Goal: Information Seeking & Learning: Learn about a topic

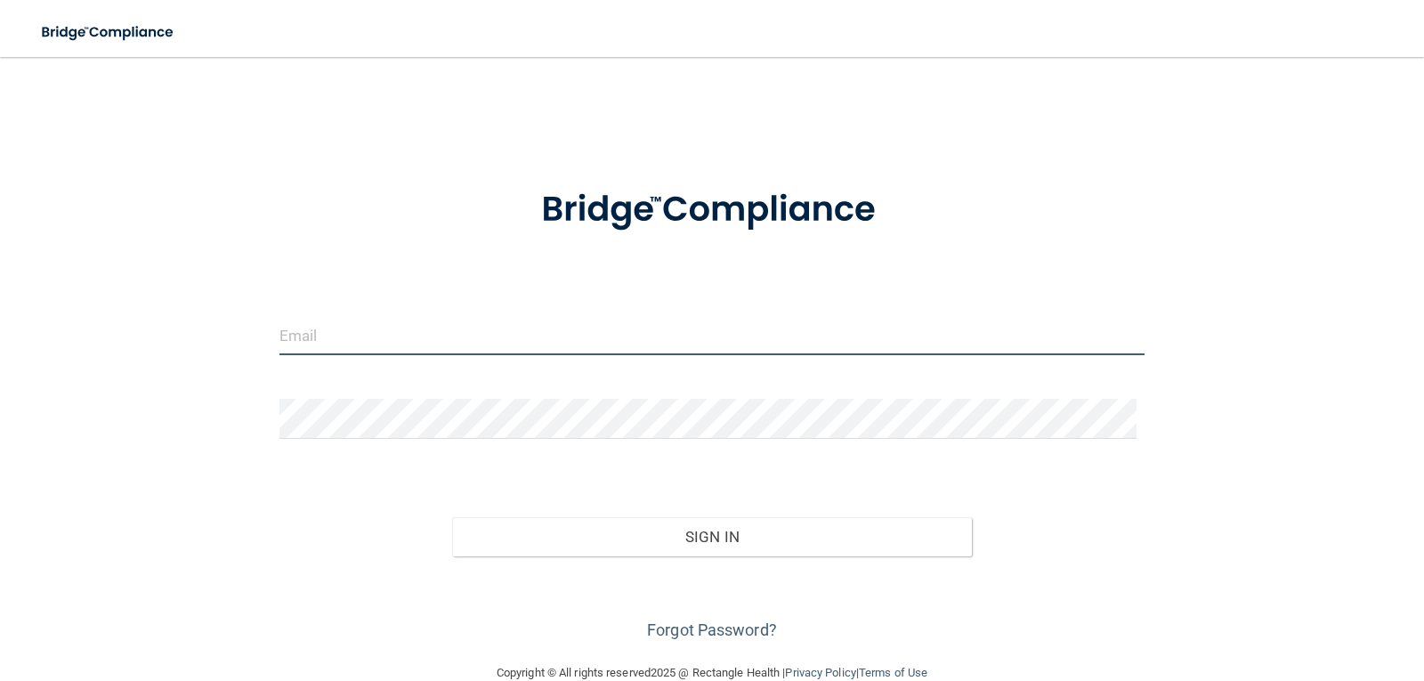
click at [412, 345] on input "email" at bounding box center [713, 335] width 866 height 40
type input "[EMAIL_ADDRESS][DOMAIN_NAME]"
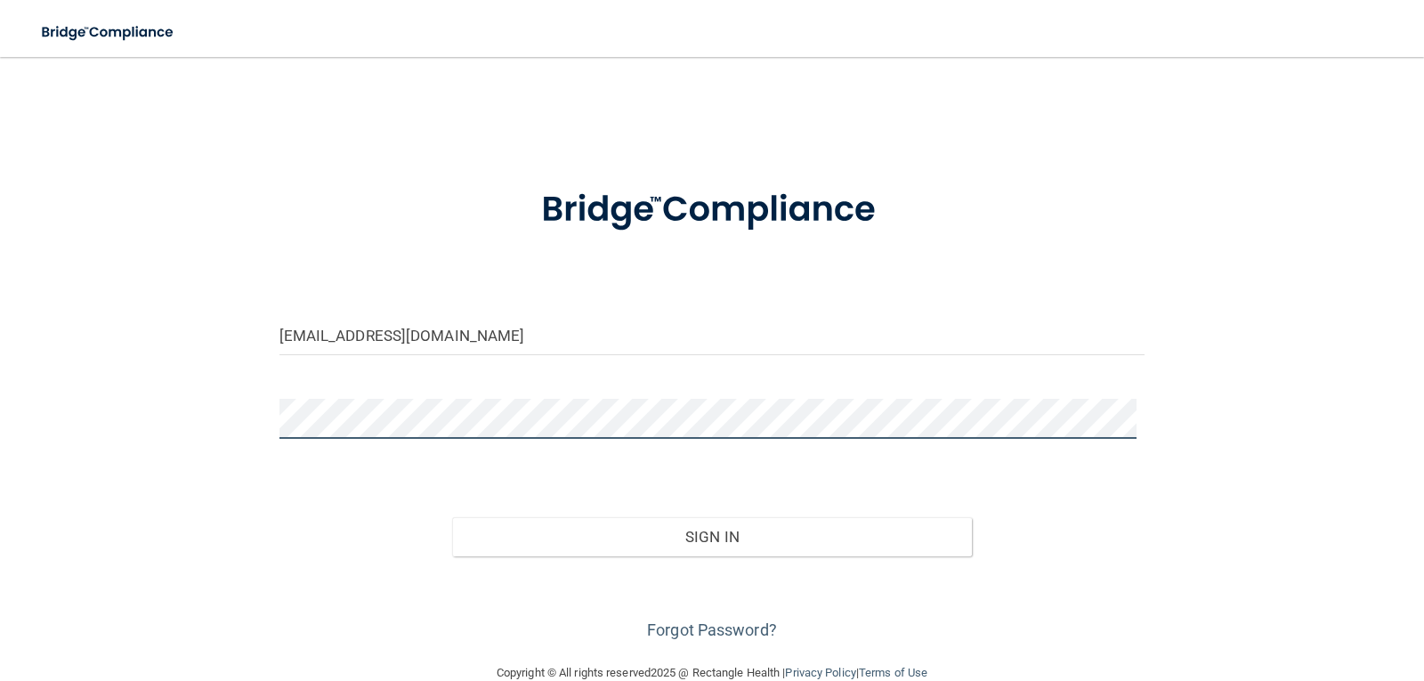
click at [452, 517] on button "Sign In" at bounding box center [712, 536] width 520 height 39
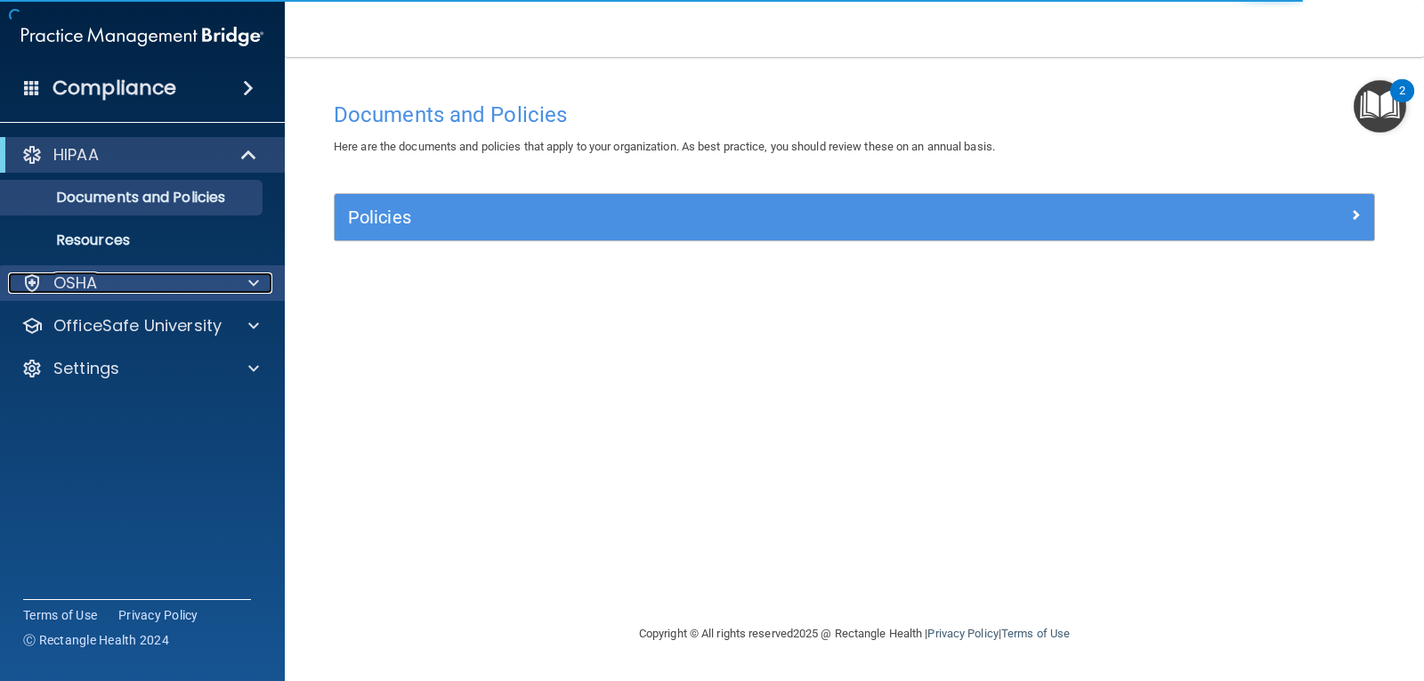
click at [221, 276] on div "OSHA" at bounding box center [118, 282] width 221 height 21
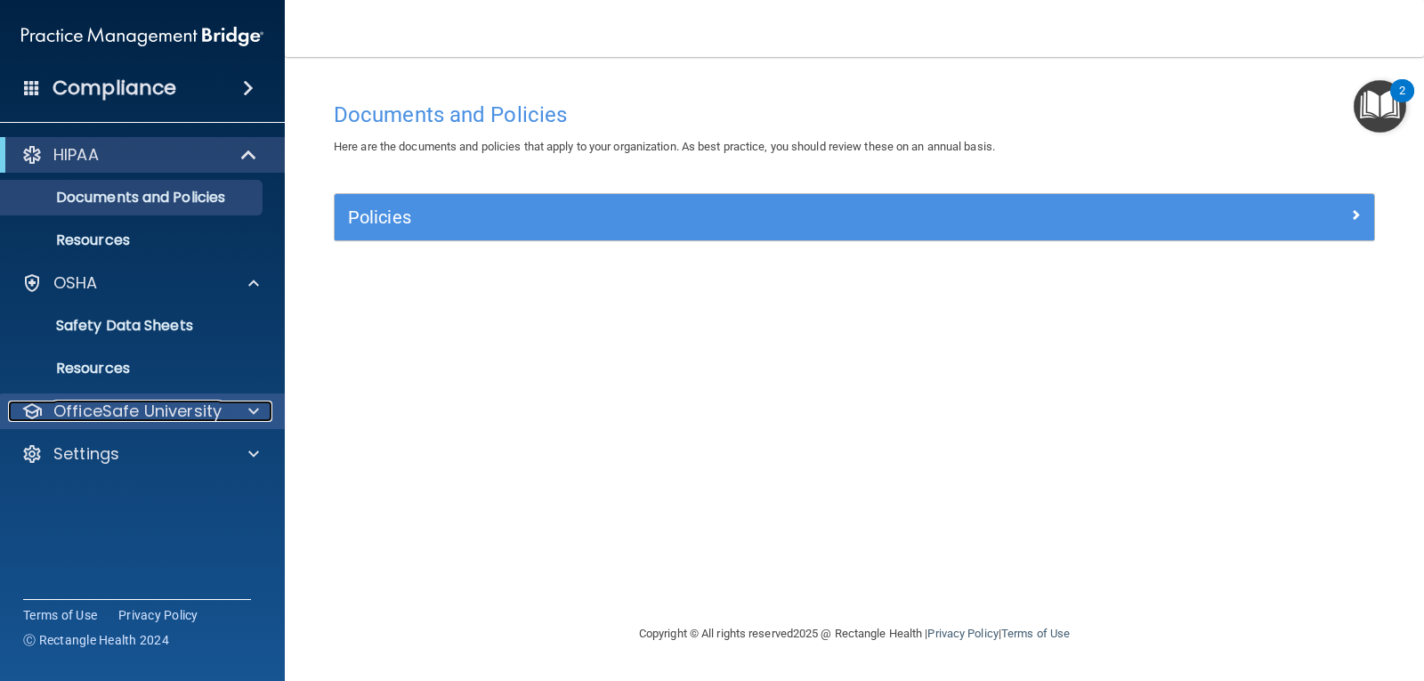
click at [234, 412] on div at bounding box center [251, 411] width 45 height 21
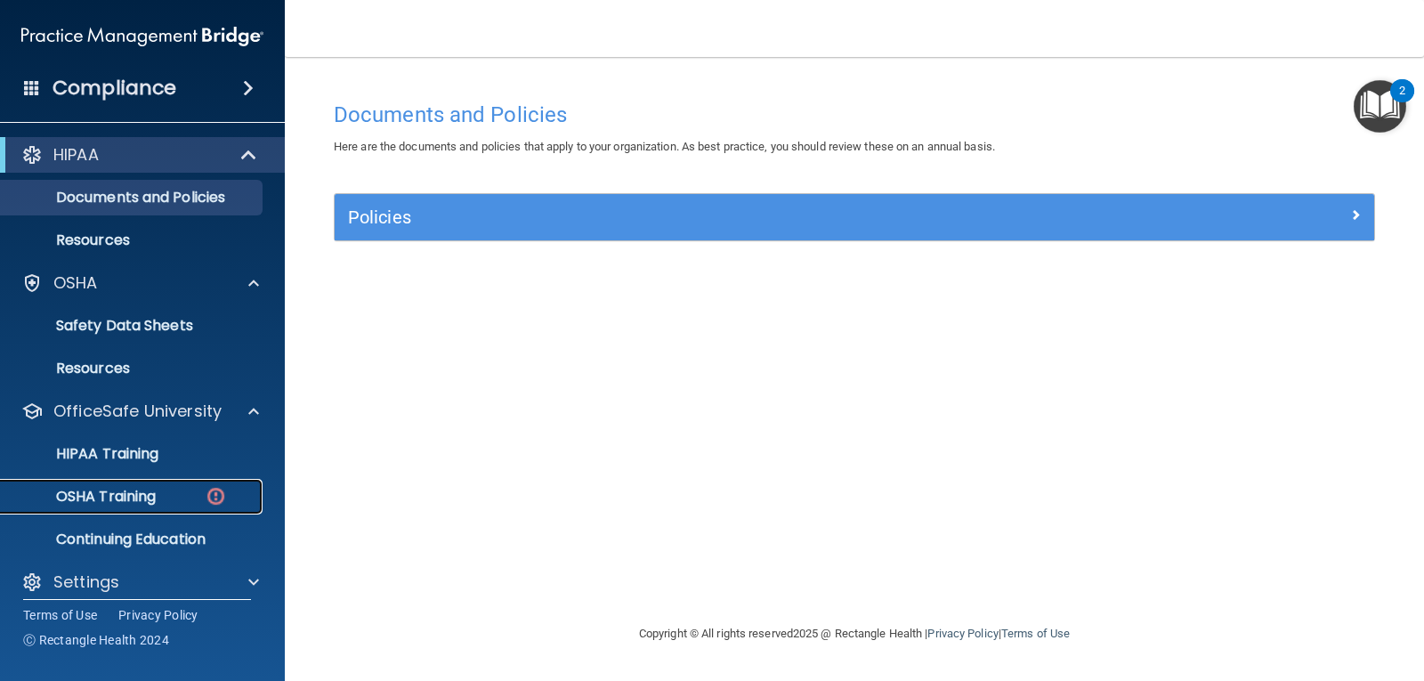
click at [163, 485] on link "OSHA Training" at bounding box center [122, 497] width 280 height 36
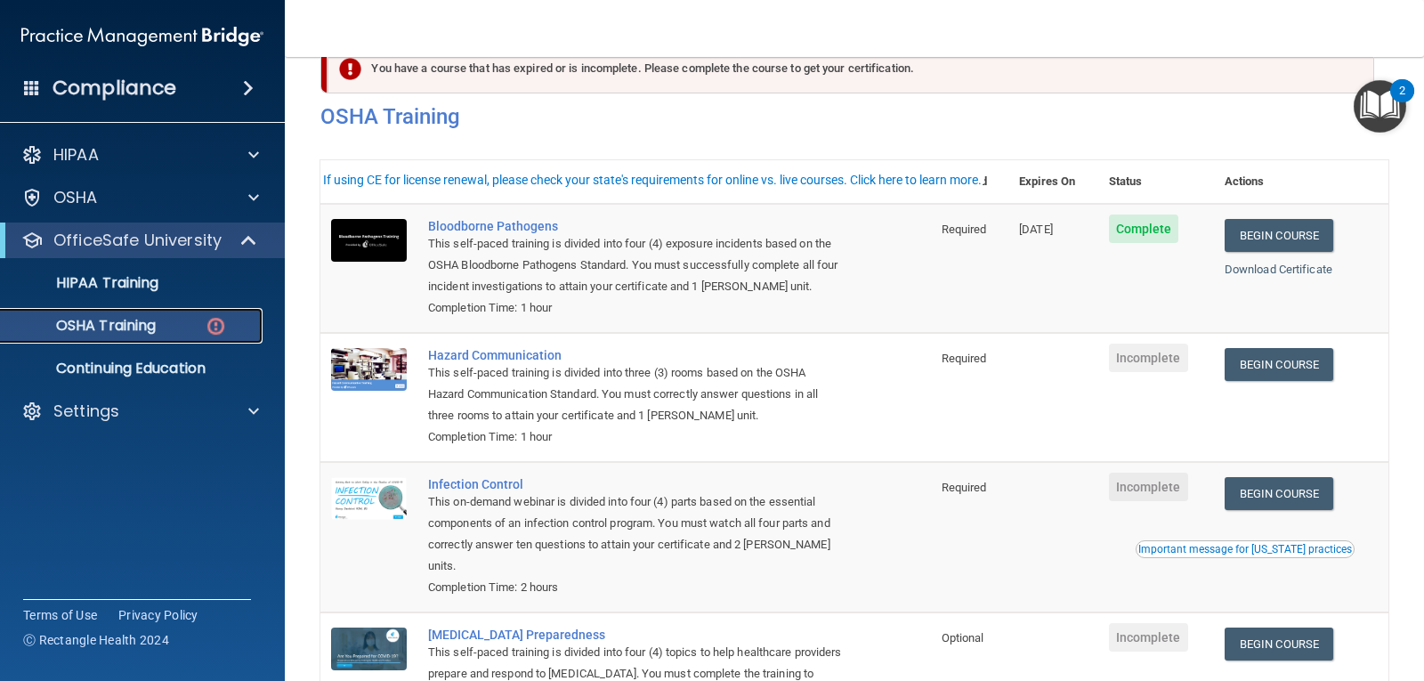
scroll to position [89, 0]
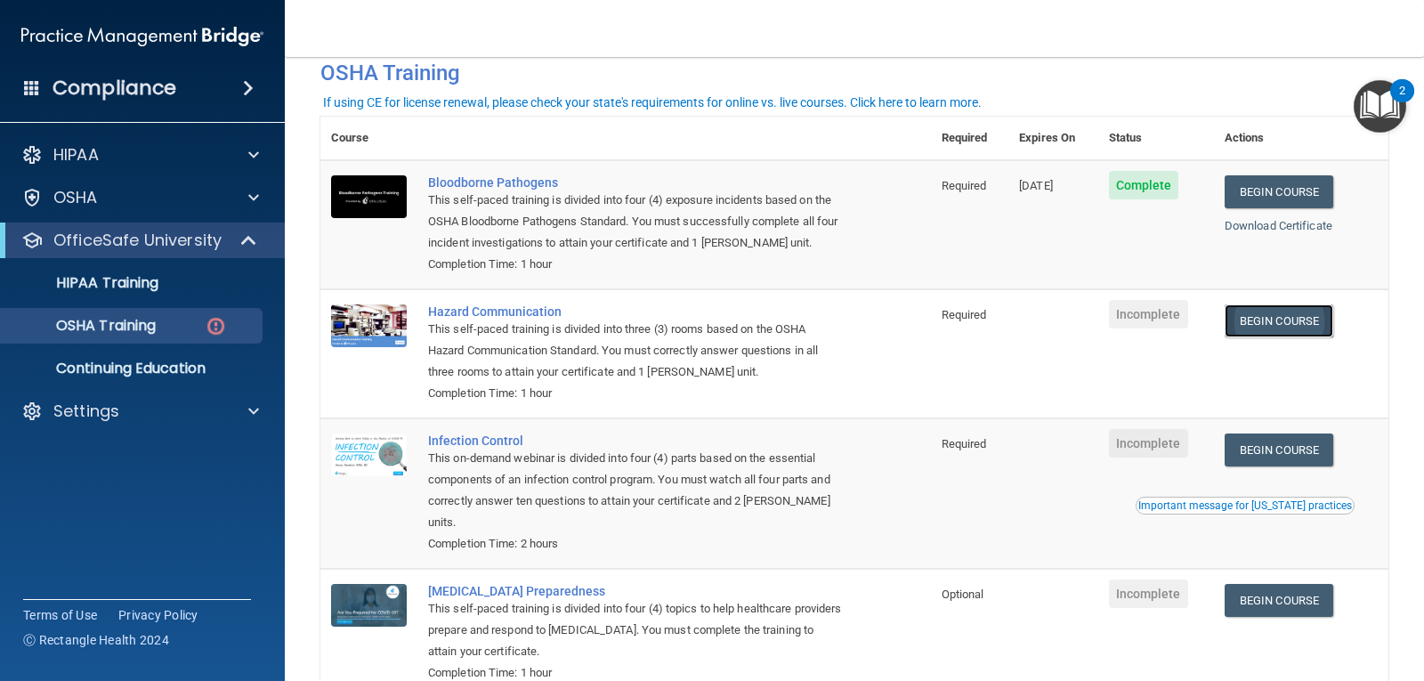
click at [920, 336] on link "Begin Course" at bounding box center [1279, 320] width 109 height 33
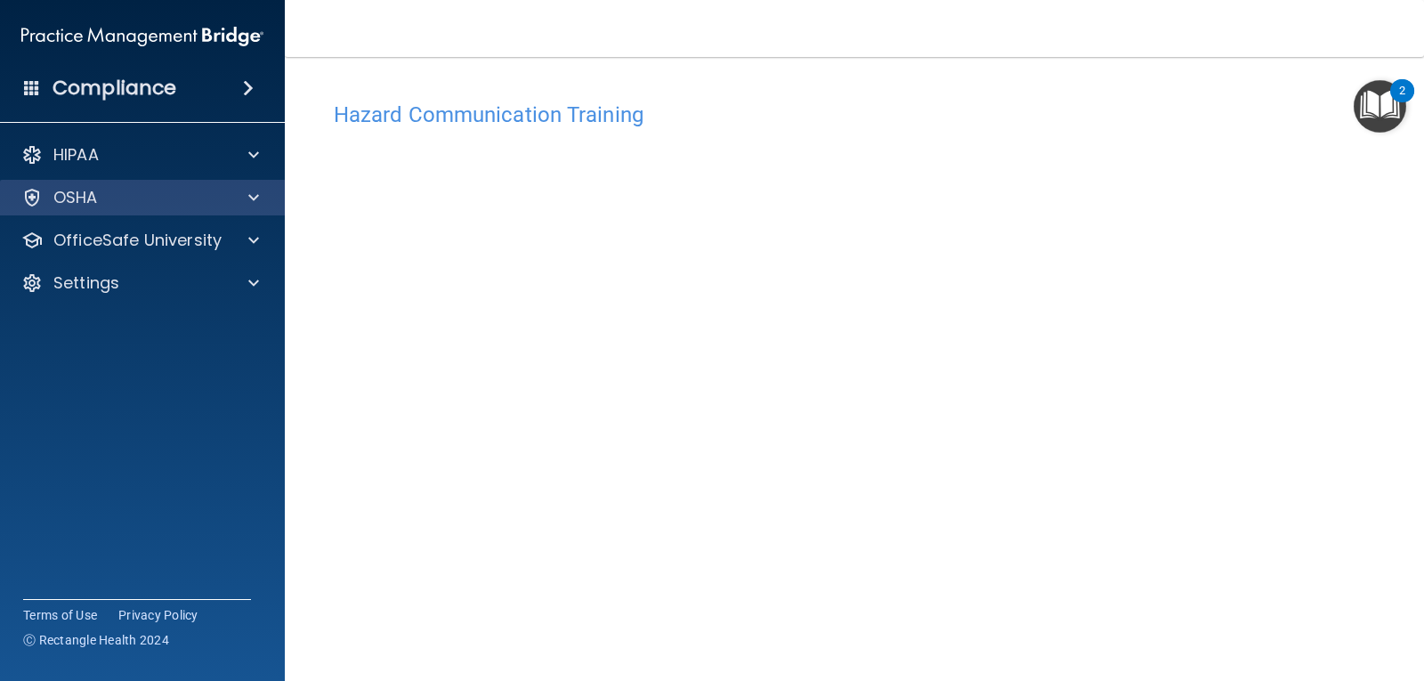
click at [223, 185] on div "OSHA" at bounding box center [143, 198] width 286 height 36
click at [258, 201] on span at bounding box center [253, 197] width 11 height 21
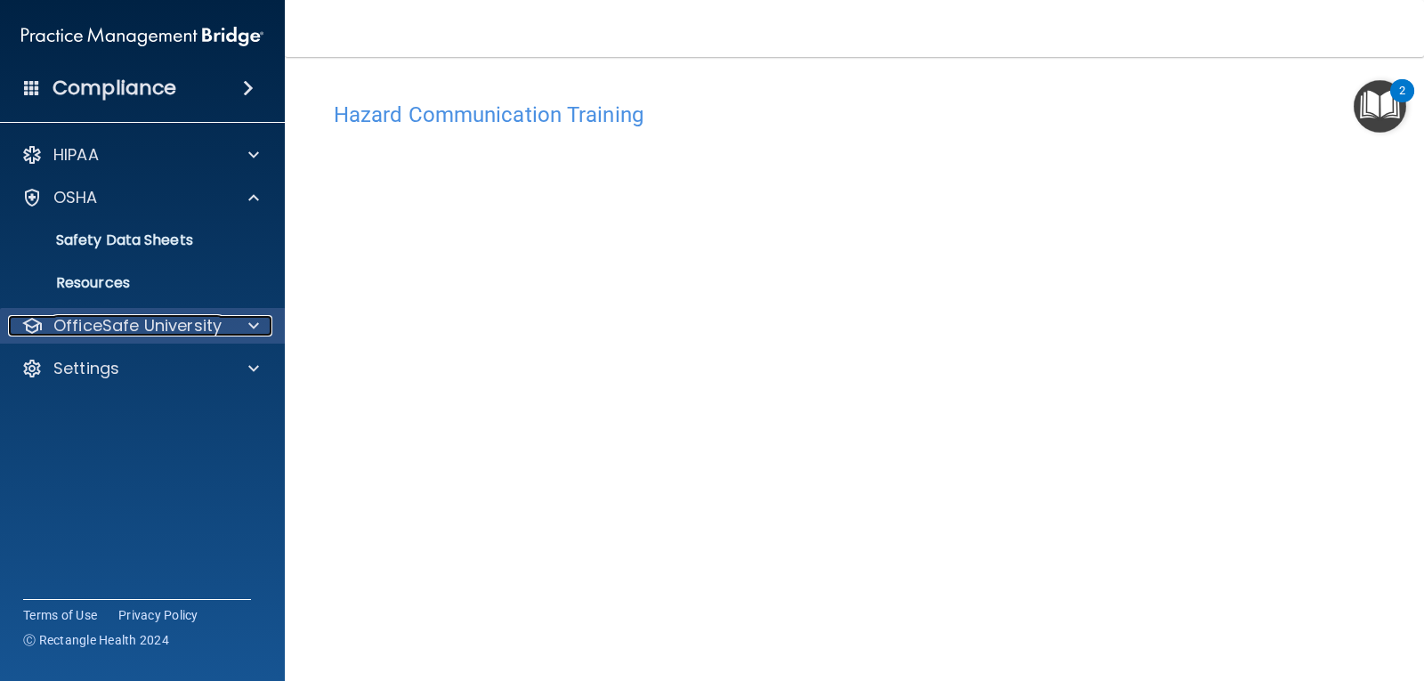
click at [215, 329] on p "OfficeSafe University" at bounding box center [137, 325] width 168 height 21
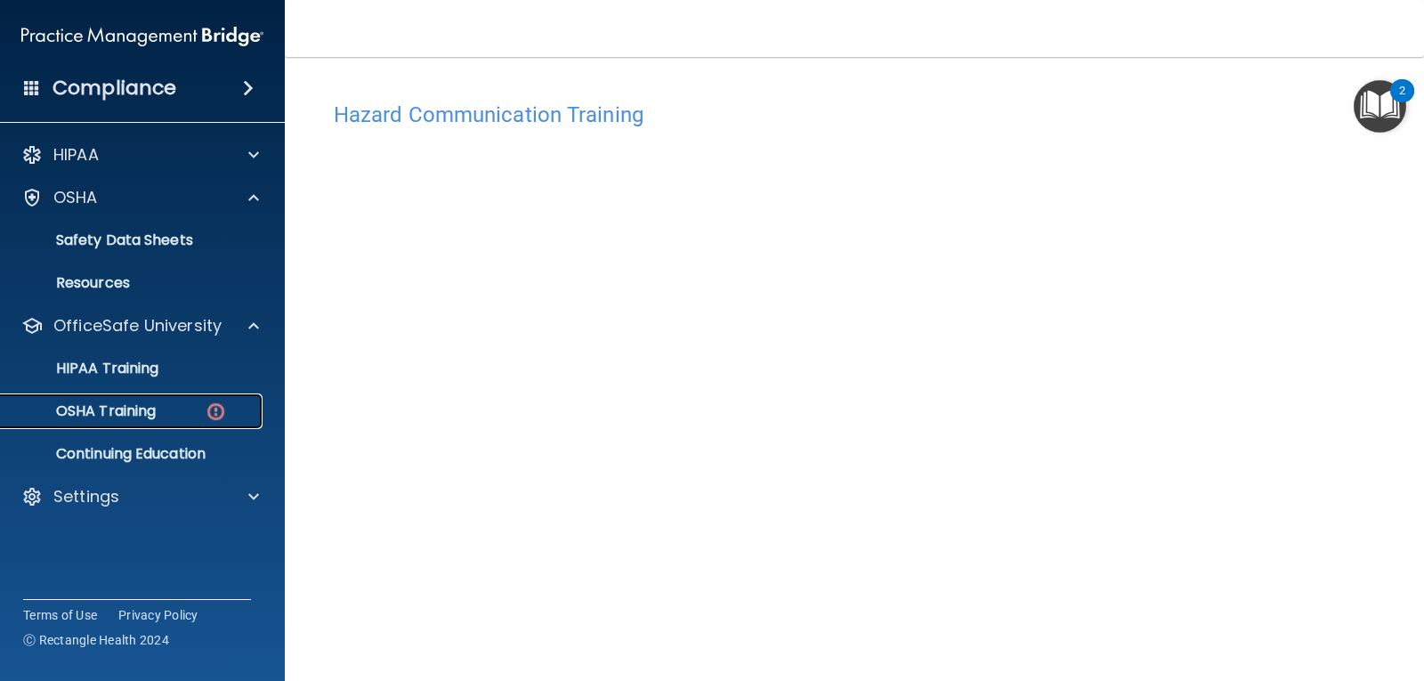
click at [182, 412] on div "OSHA Training" at bounding box center [133, 411] width 243 height 18
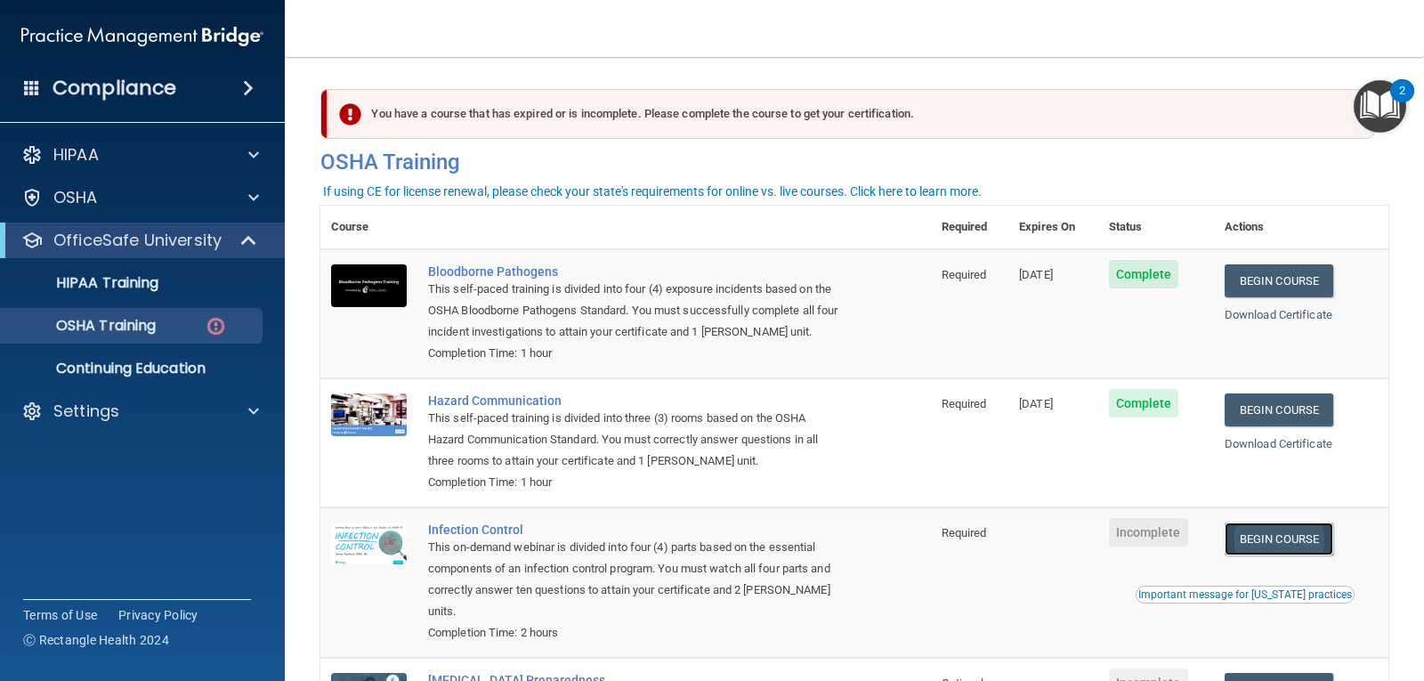
click at [1245, 551] on link "Begin Course" at bounding box center [1279, 539] width 109 height 33
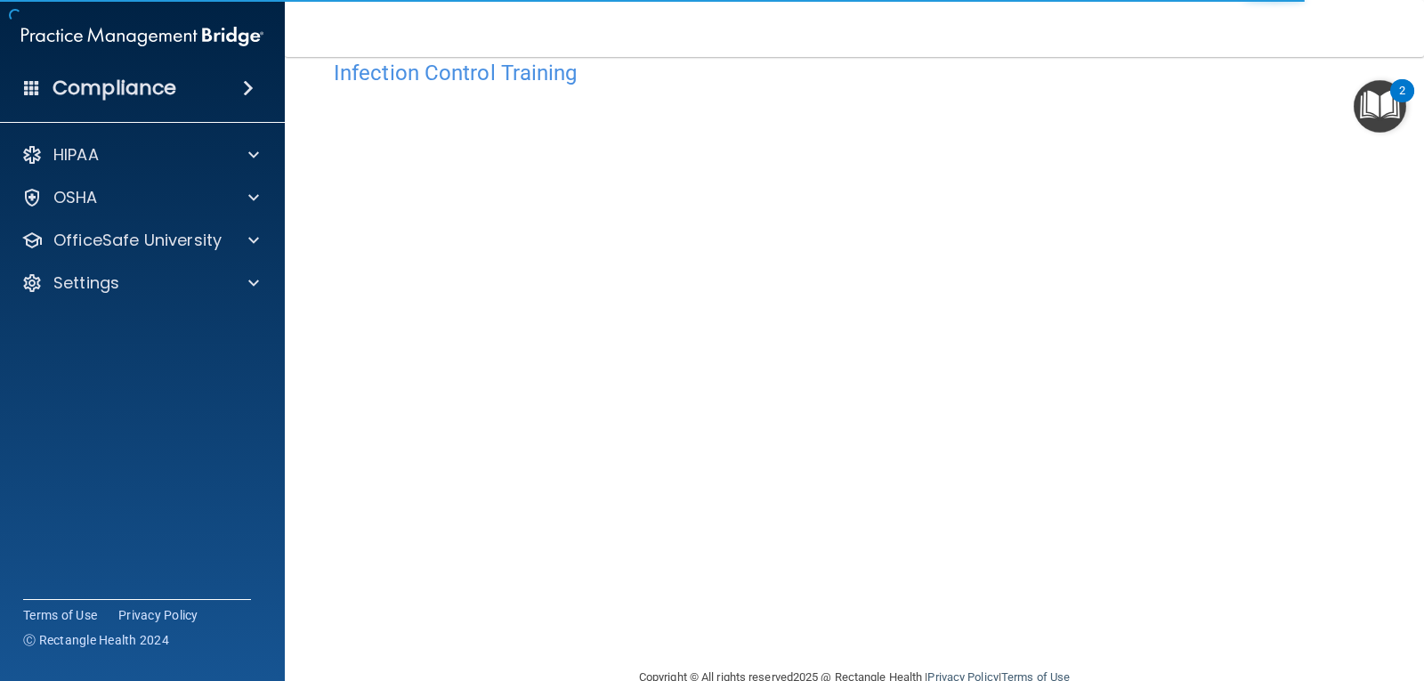
scroll to position [81, 0]
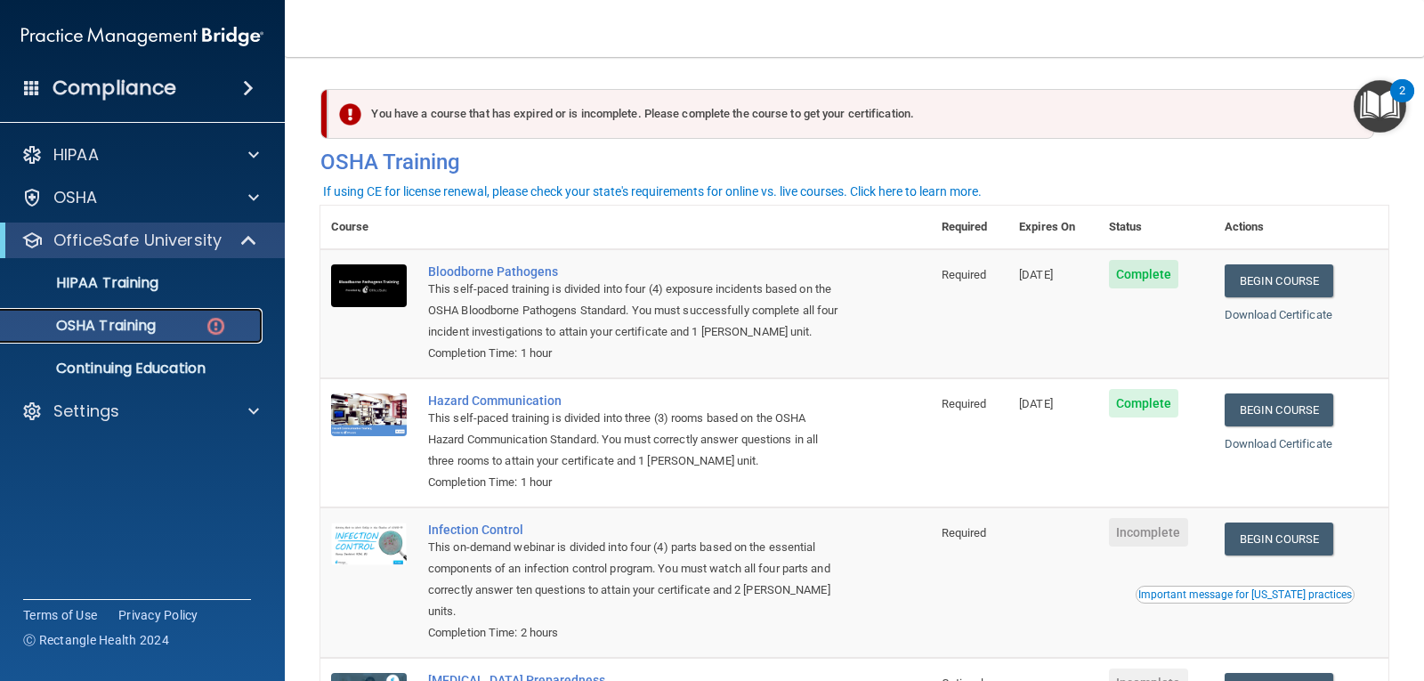
click at [124, 323] on p "OSHA Training" at bounding box center [84, 326] width 144 height 18
click at [158, 235] on p "OfficeSafe University" at bounding box center [137, 240] width 168 height 21
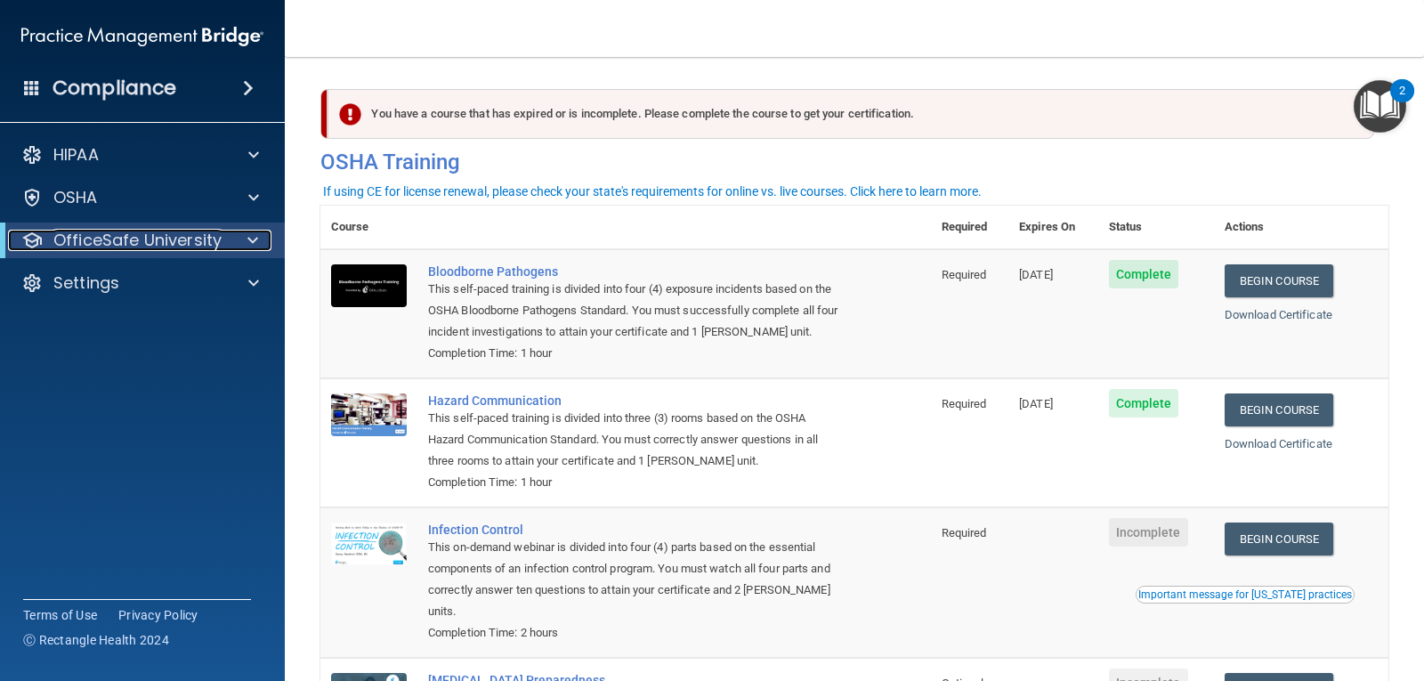
click at [157, 249] on p "OfficeSafe University" at bounding box center [137, 240] width 168 height 21
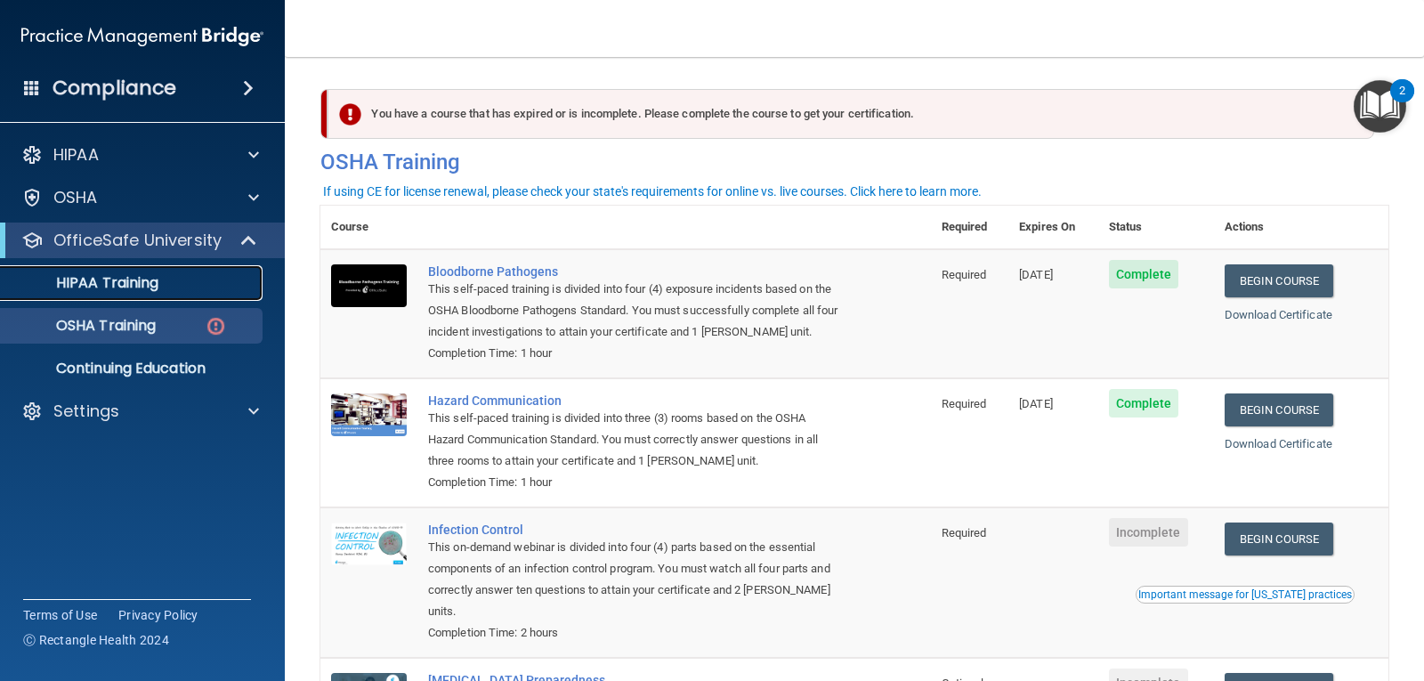
click at [143, 298] on link "HIPAA Training" at bounding box center [122, 283] width 280 height 36
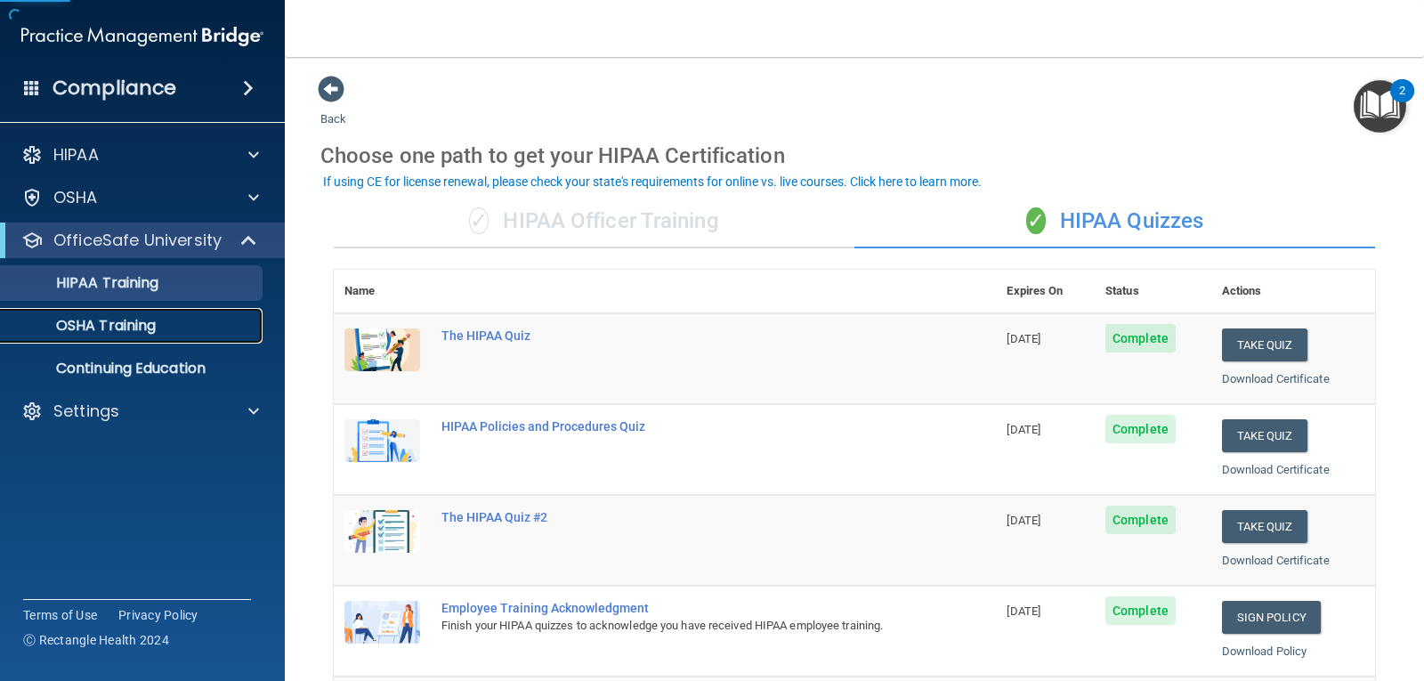
click at [151, 331] on p "OSHA Training" at bounding box center [84, 326] width 144 height 18
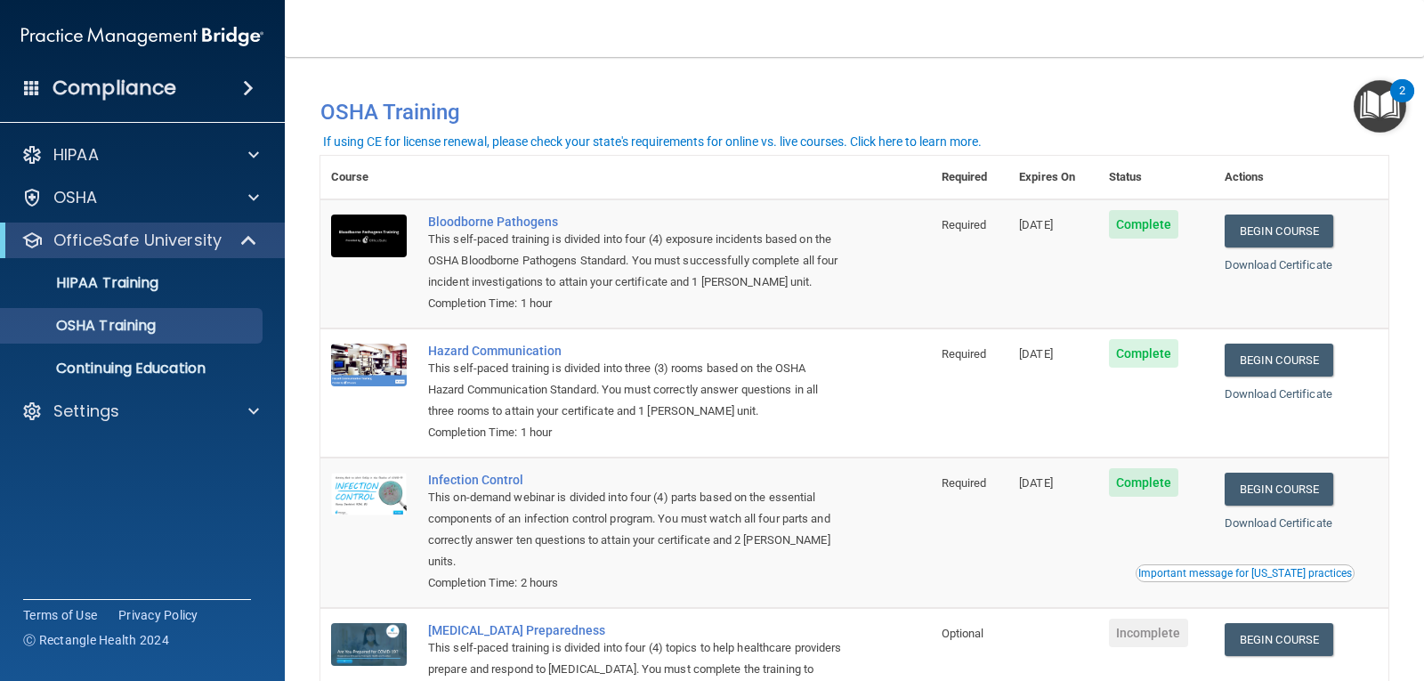
click at [609, 91] on div "You have a course that has expired or is incomplete. Please complete the course…" at bounding box center [854, 111] width 1095 height 45
click at [61, 402] on p "Settings" at bounding box center [86, 411] width 66 height 21
click at [106, 510] on link "Sign Out" at bounding box center [122, 497] width 280 height 36
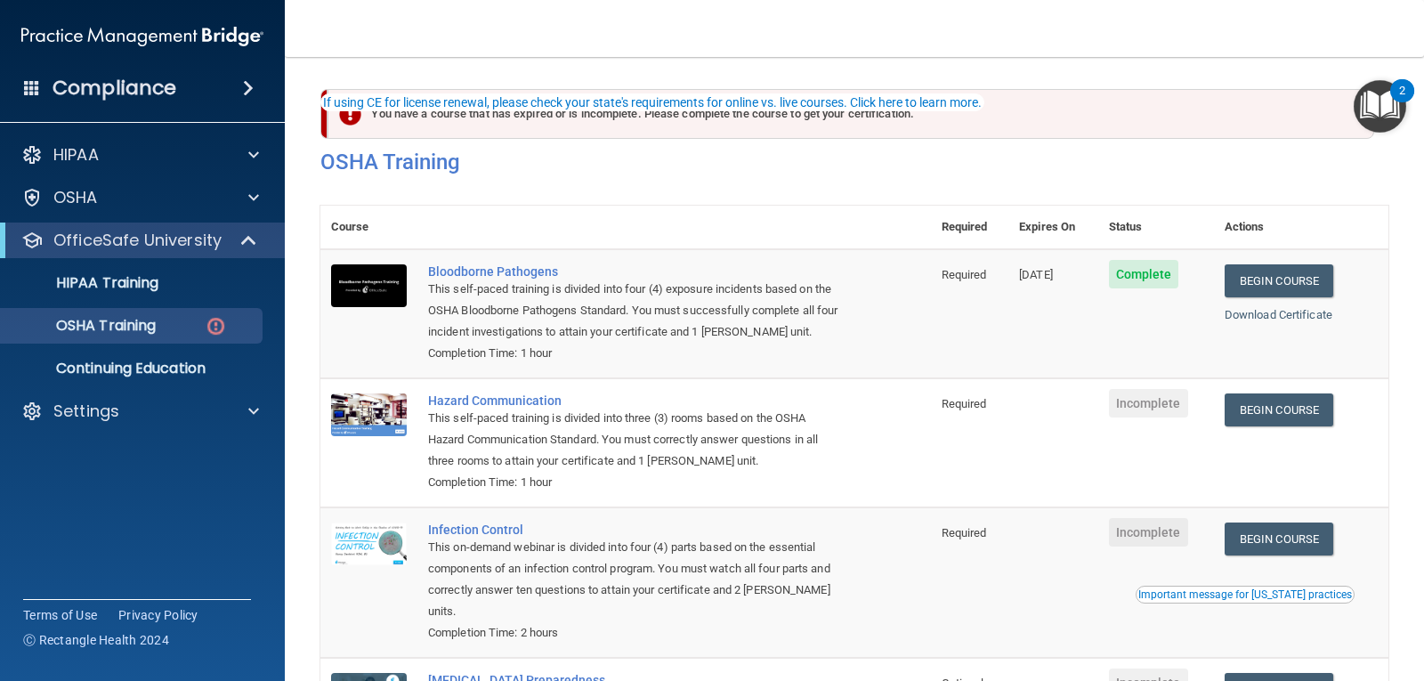
scroll to position [89, 0]
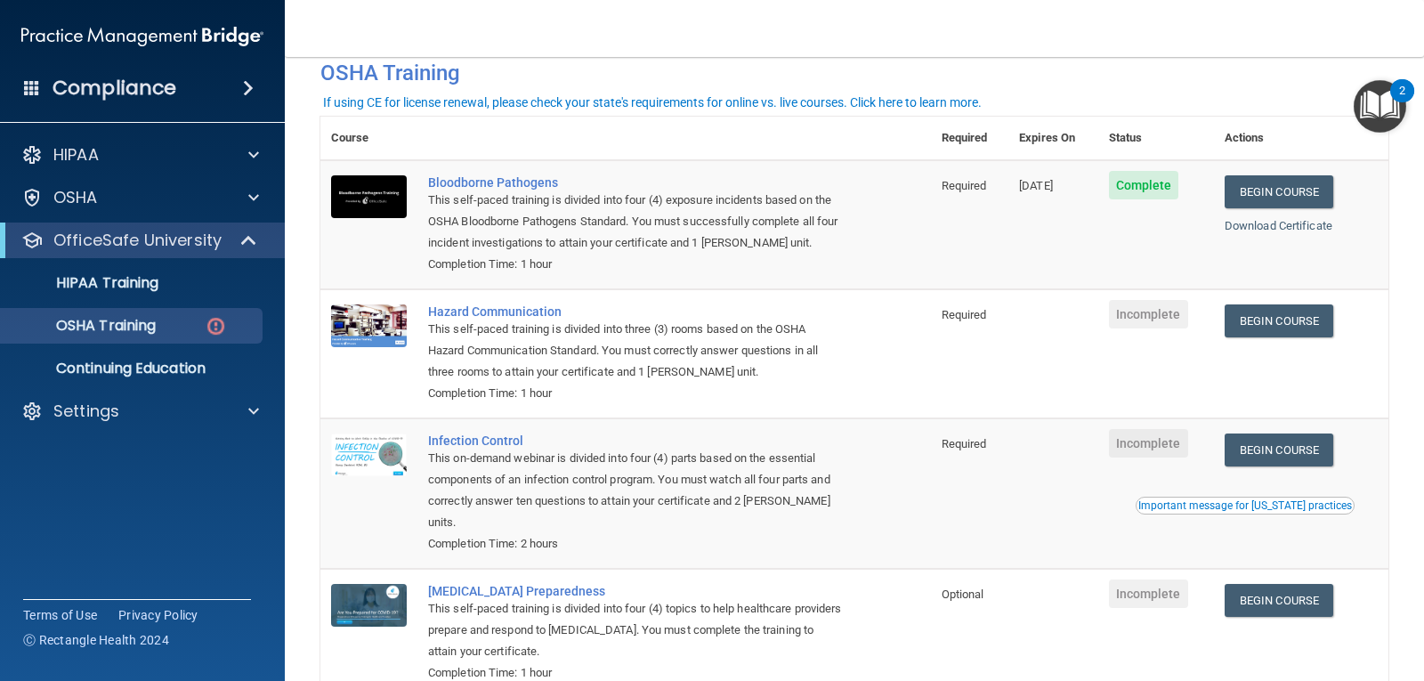
click at [130, 429] on div "HIPAA Documents and Policies Report an Incident Business Associates Emergency P…" at bounding box center [143, 286] width 286 height 313
click at [134, 415] on div "Settings" at bounding box center [118, 411] width 221 height 21
click at [110, 488] on p "Sign Out" at bounding box center [133, 497] width 243 height 18
